Goal: Task Accomplishment & Management: Use online tool/utility

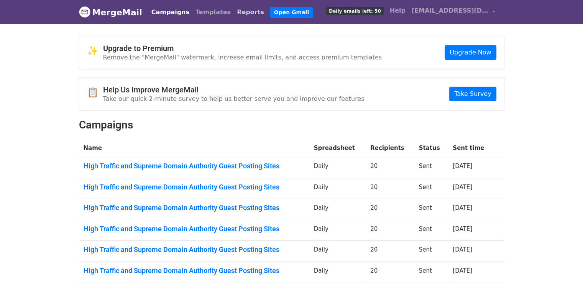
click at [234, 12] on link "Reports" at bounding box center [250, 12] width 33 height 15
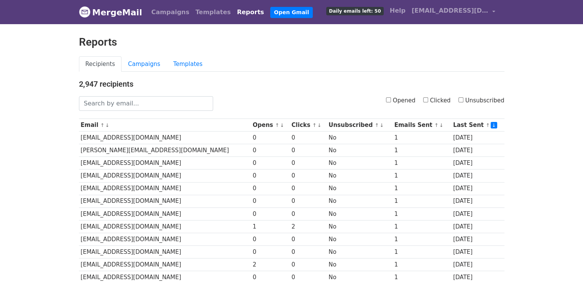
click at [392, 96] on label "Opened" at bounding box center [401, 100] width 30 height 9
click at [391, 97] on input "Opened" at bounding box center [388, 99] width 5 height 5
checkbox input "true"
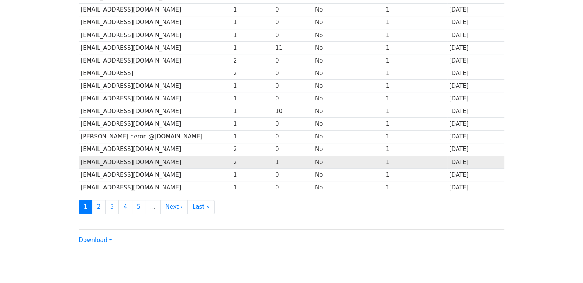
scroll to position [339, 0]
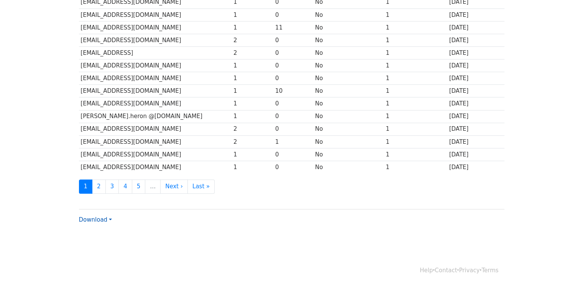
click at [106, 217] on link "Download" at bounding box center [95, 219] width 33 height 7
click at [104, 240] on link "Excel" at bounding box center [109, 246] width 61 height 12
